Goal: Check status: Check status

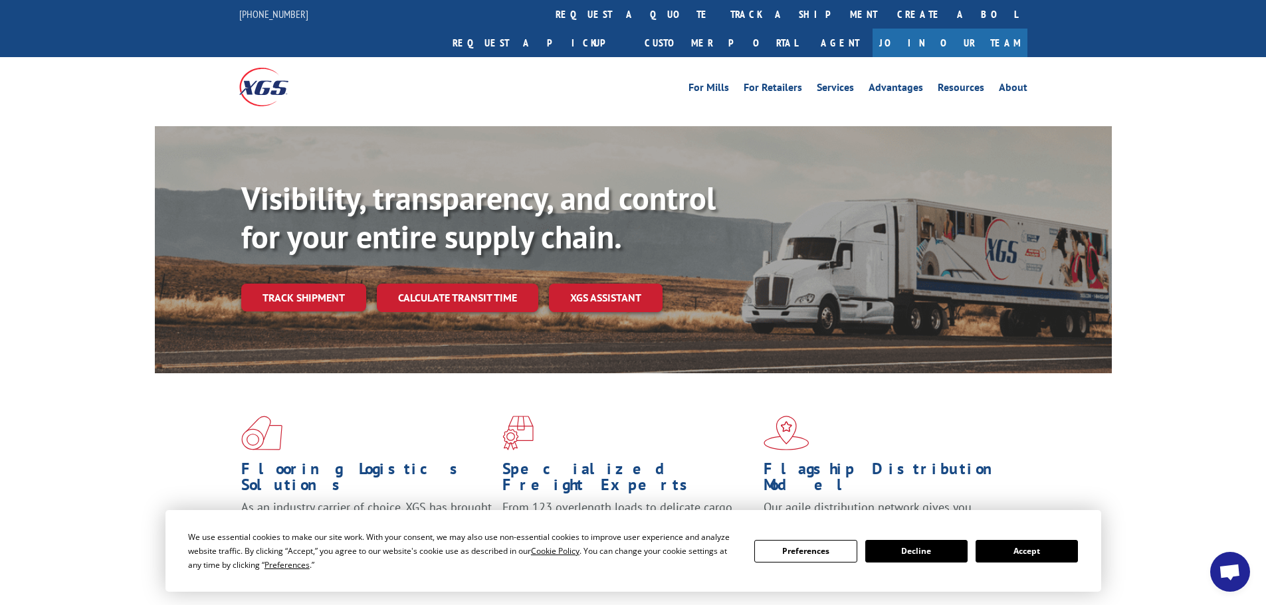
click at [1023, 544] on button "Accept" at bounding box center [1026, 551] width 102 height 23
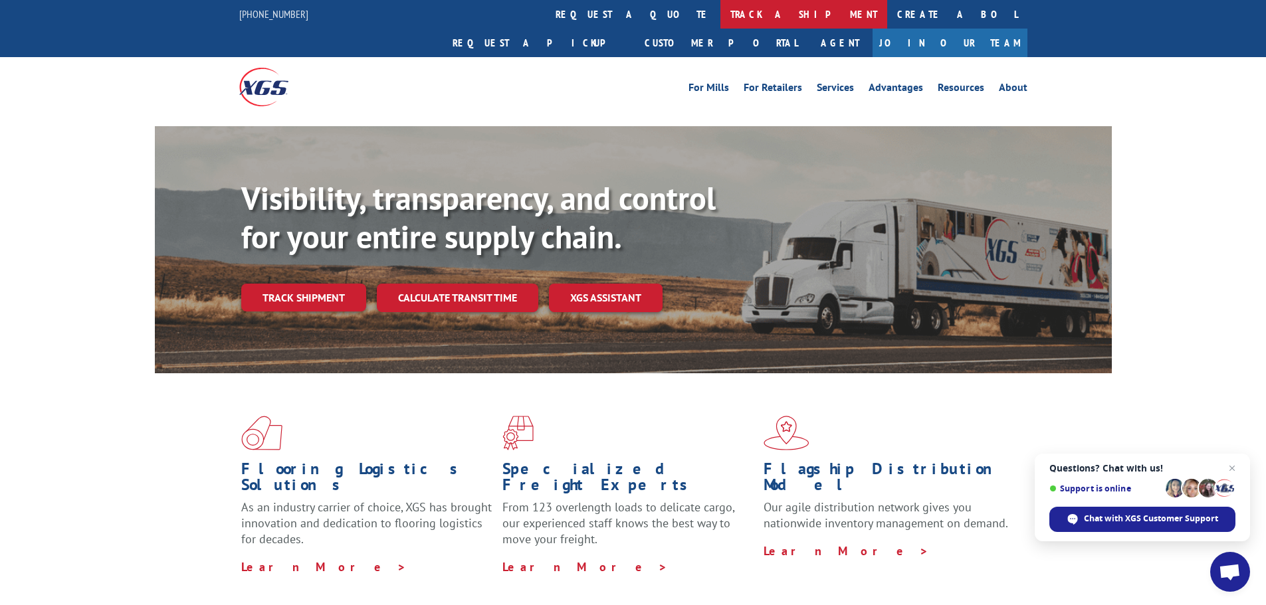
click at [720, 7] on link "track a shipment" at bounding box center [803, 14] width 167 height 29
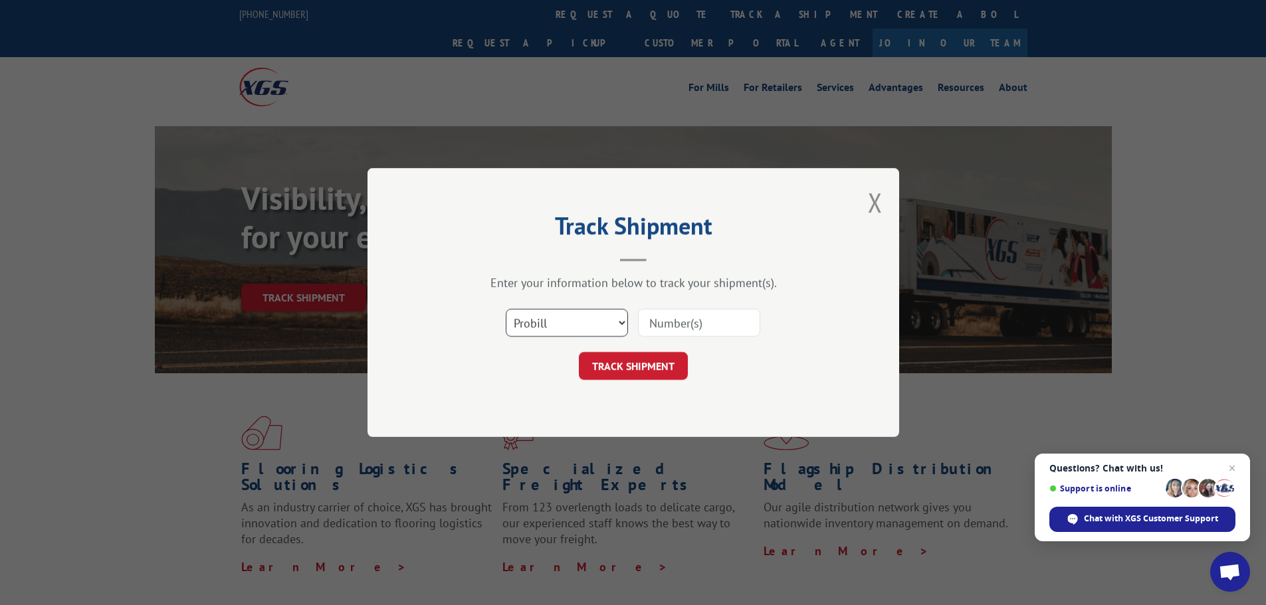
click at [578, 316] on select "Select category... Probill BOL PO" at bounding box center [567, 323] width 122 height 28
select select "bol"
click at [506, 309] on select "Select category... Probill BOL PO" at bounding box center [567, 323] width 122 height 28
click at [664, 326] on input at bounding box center [699, 323] width 122 height 28
paste input "6021619"
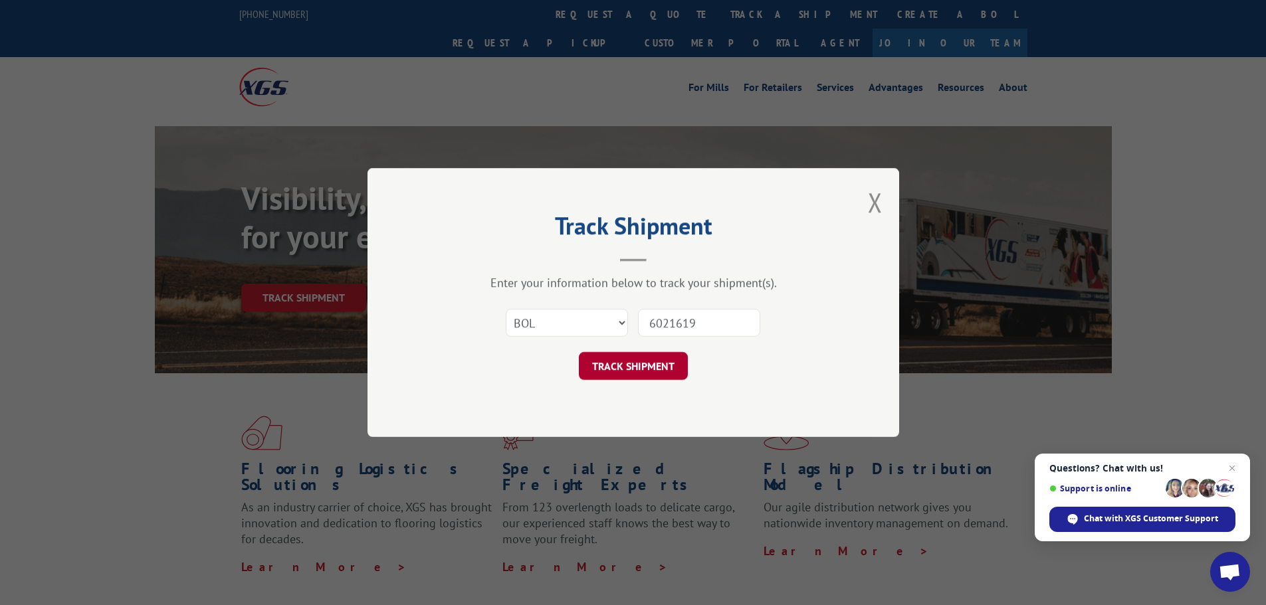
type input "6021619"
click at [642, 371] on button "TRACK SHIPMENT" at bounding box center [633, 366] width 109 height 28
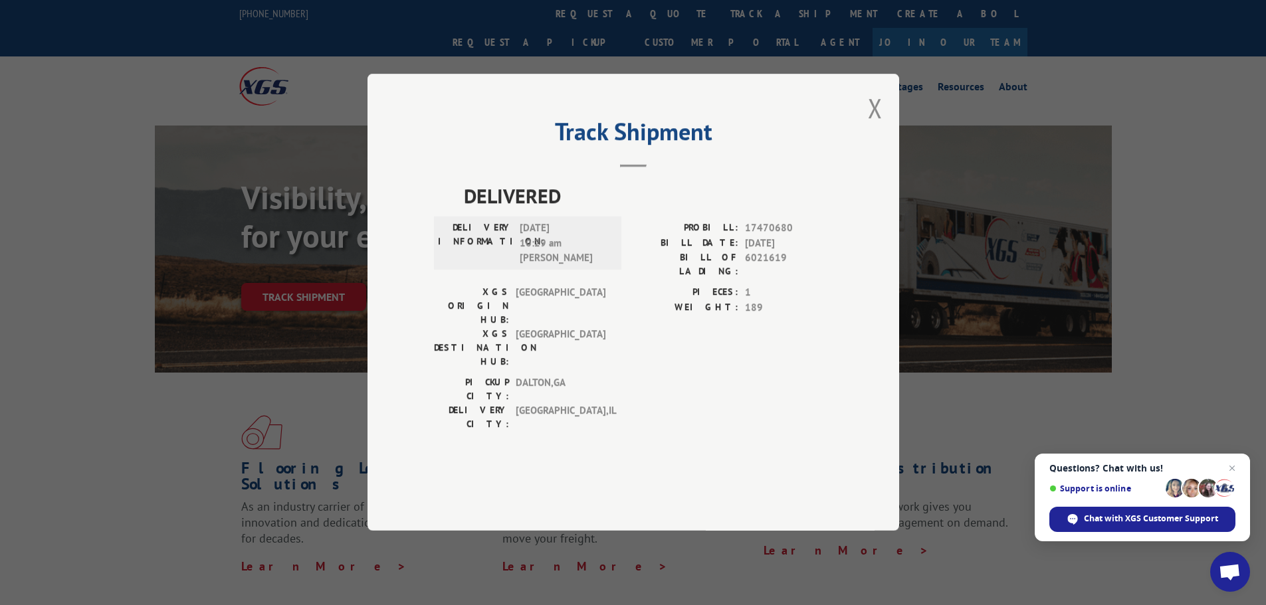
scroll to position [66, 0]
